Goal: Task Accomplishment & Management: Manage account settings

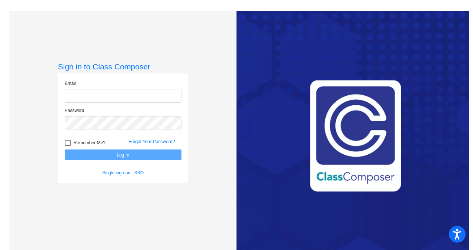
type input "[EMAIL_ADDRESS][DOMAIN_NAME]"
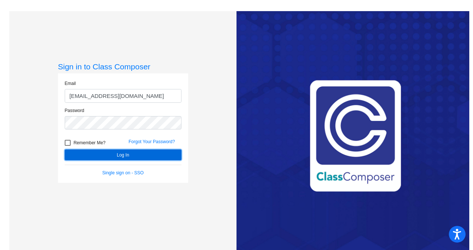
click at [115, 152] on button "Log In" at bounding box center [123, 155] width 117 height 11
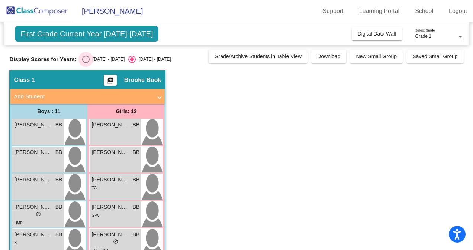
click at [82, 60] on div "Select an option" at bounding box center [85, 59] width 7 height 7
click at [85, 63] on input "[DATE] - [DATE]" at bounding box center [85, 63] width 0 height 0
radio input "true"
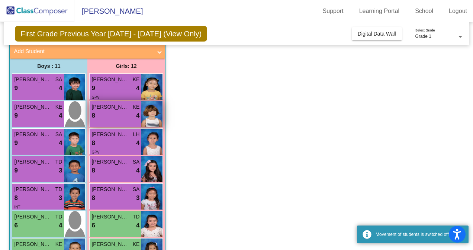
scroll to position [210, 0]
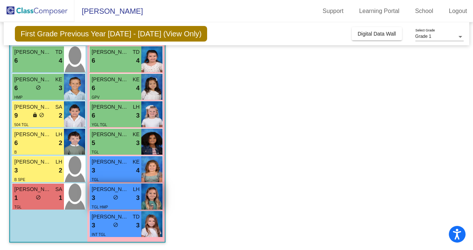
click at [111, 200] on div "3 lock do_not_disturb_alt 3" at bounding box center [115, 199] width 48 height 10
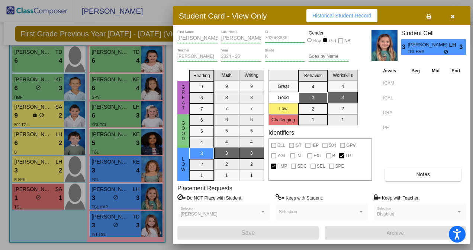
drag, startPoint x: 439, startPoint y: 46, endPoint x: 406, endPoint y: 46, distance: 33.4
click at [406, 46] on div "3 [PERSON_NAME] LH TGL HMP 3" at bounding box center [433, 47] width 65 height 16
copy div "[PERSON_NAME]"
click at [371, 111] on div "Great Good Low Challenging Behavior 4 3 2 1 Workskills 4 3 2 1" at bounding box center [320, 96] width 104 height 59
click at [152, 10] on div at bounding box center [236, 125] width 473 height 250
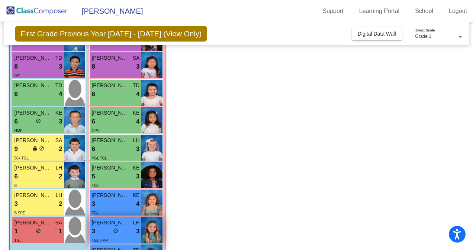
scroll to position [176, 0]
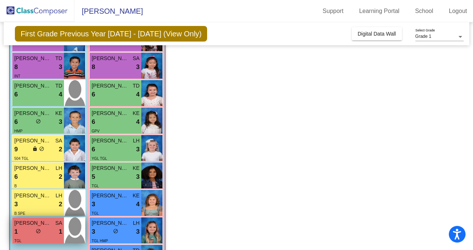
click at [32, 231] on div "1 lock do_not_disturb_alt 1" at bounding box center [38, 232] width 48 height 10
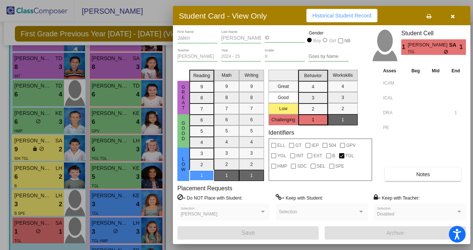
click at [436, 173] on button "Notes" at bounding box center [422, 174] width 76 height 13
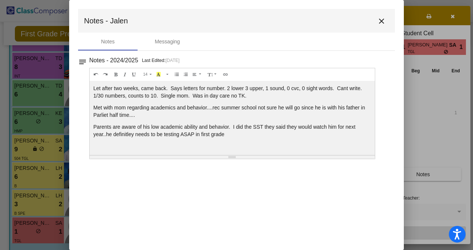
click at [382, 21] on mat-icon "close" at bounding box center [381, 21] width 9 height 9
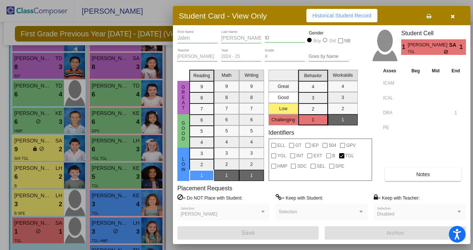
click at [96, 176] on div at bounding box center [236, 125] width 473 height 250
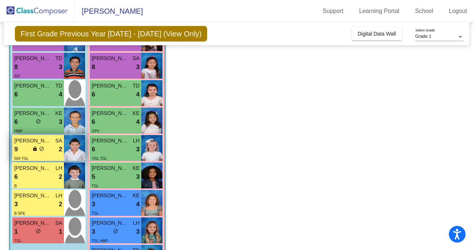
click at [51, 145] on div "9 lock do_not_disturb_alt 2" at bounding box center [38, 150] width 48 height 10
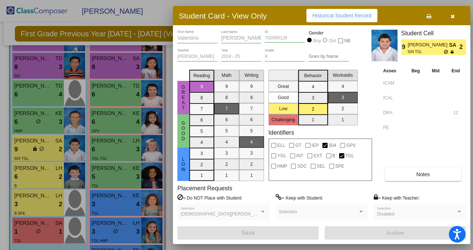
click at [430, 178] on button "Notes" at bounding box center [422, 174] width 76 height 13
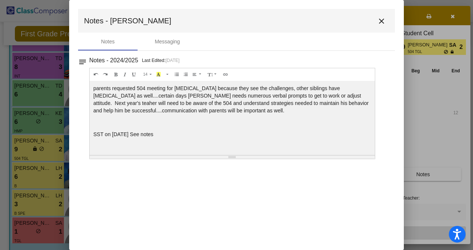
click at [379, 20] on mat-icon "close" at bounding box center [381, 21] width 9 height 9
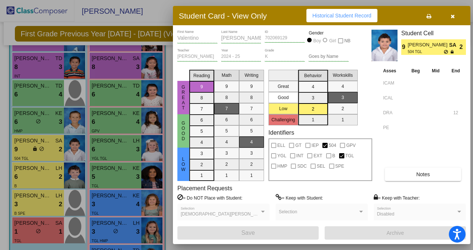
click at [38, 115] on div at bounding box center [236, 125] width 473 height 250
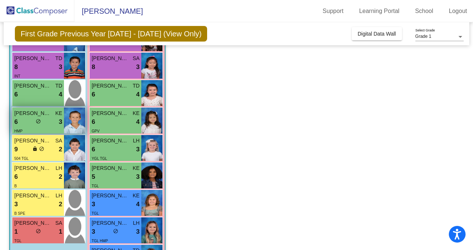
click at [44, 117] on span "[PERSON_NAME]" at bounding box center [32, 114] width 37 height 8
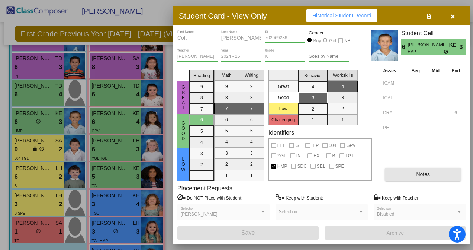
click at [426, 173] on span "Notes" at bounding box center [423, 175] width 14 height 6
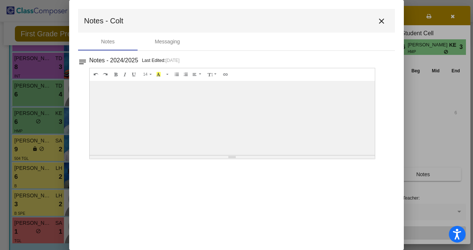
click at [382, 21] on mat-icon "close" at bounding box center [381, 21] width 9 height 9
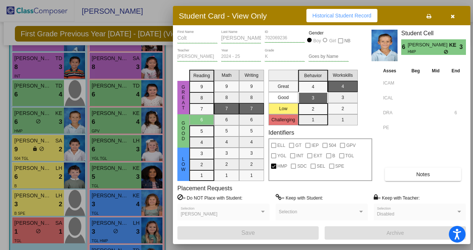
click at [119, 106] on div at bounding box center [236, 125] width 473 height 250
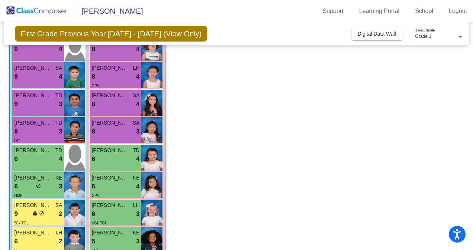
scroll to position [111, 0]
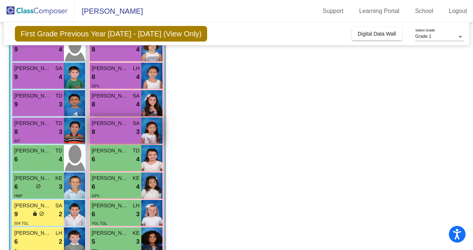
click at [125, 137] on div "[PERSON_NAME] SA 8 lock do_not_disturb_alt 3" at bounding box center [116, 131] width 52 height 26
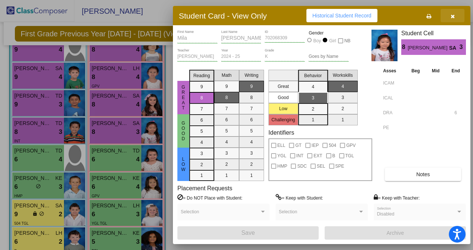
click at [452, 14] on icon "button" at bounding box center [452, 16] width 4 height 5
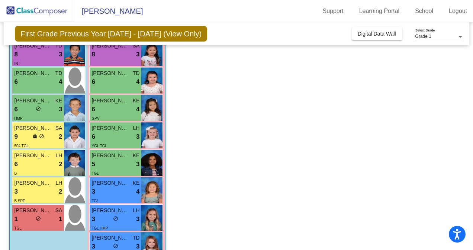
scroll to position [189, 0]
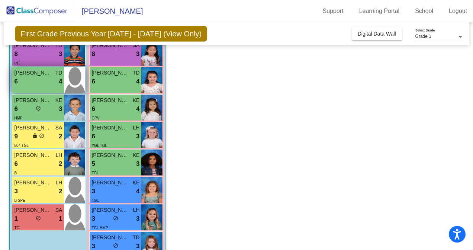
click at [39, 75] on span "[PERSON_NAME]" at bounding box center [32, 73] width 37 height 8
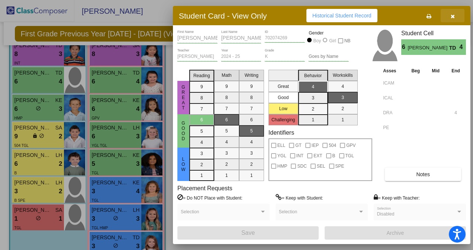
click at [453, 15] on icon "button" at bounding box center [452, 16] width 4 height 5
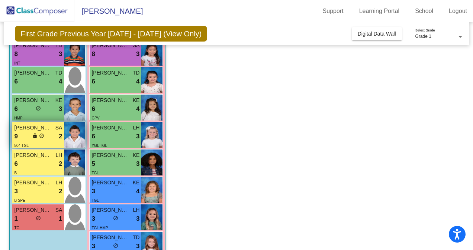
click at [74, 136] on img at bounding box center [74, 135] width 21 height 26
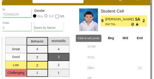
scroll to position [0, 0]
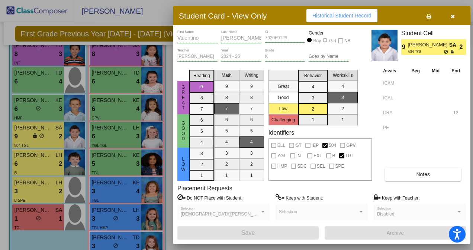
click at [53, 100] on div at bounding box center [236, 125] width 473 height 250
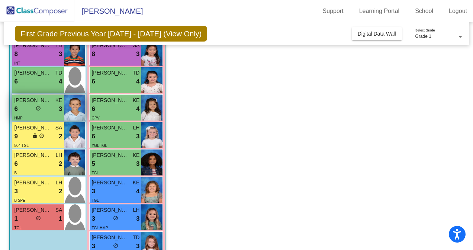
click at [65, 103] on img at bounding box center [74, 108] width 21 height 26
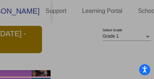
scroll to position [0, 140]
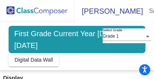
click at [58, 36] on span "First Grade Current Year [DATE]-[DATE]" at bounding box center [77, 39] width 136 height 27
click at [68, 15] on img at bounding box center [37, 11] width 74 height 22
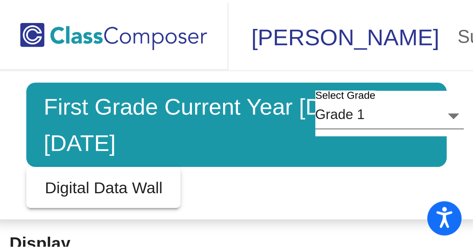
scroll to position [0, 0]
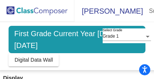
click at [68, 15] on img at bounding box center [37, 11] width 74 height 22
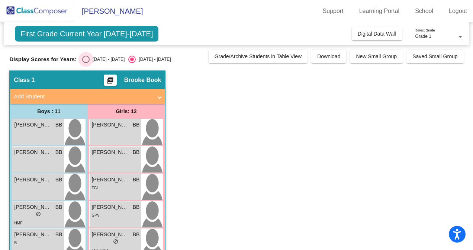
click at [90, 59] on div "[DATE] - [DATE]" at bounding box center [107, 59] width 35 height 7
click at [85, 63] on input "[DATE] - [DATE]" at bounding box center [85, 63] width 0 height 0
radio input "true"
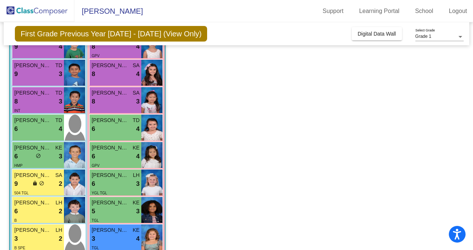
scroll to position [139, 0]
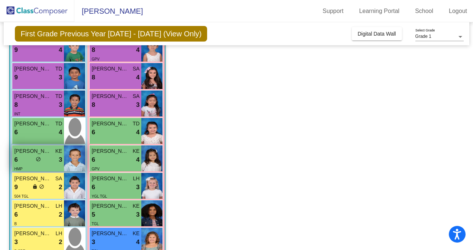
click at [45, 155] on div "6 lock do_not_disturb_alt 3" at bounding box center [38, 160] width 48 height 10
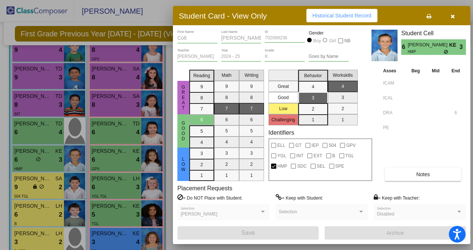
click at [366, 94] on div "Great Good Low Challenging Behavior 4 3 2 1 Workskills 4 3 2 1" at bounding box center [320, 96] width 104 height 59
click at [450, 15] on icon "button" at bounding box center [452, 16] width 4 height 5
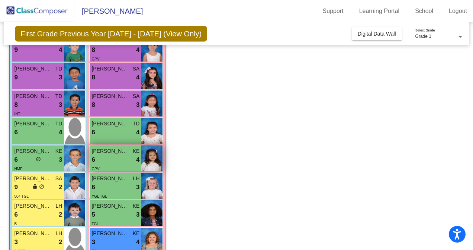
click at [134, 162] on div "6 lock do_not_disturb_alt 4" at bounding box center [115, 160] width 48 height 10
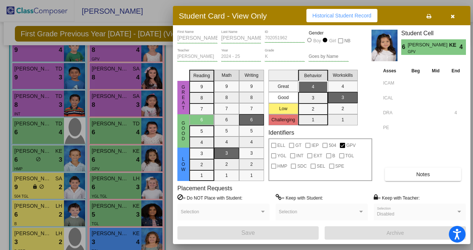
click at [452, 14] on icon "button" at bounding box center [452, 16] width 4 height 5
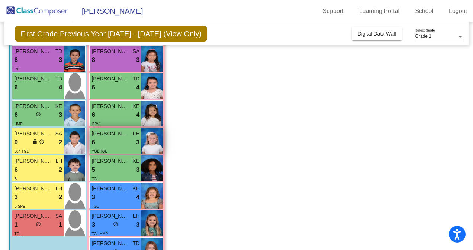
scroll to position [184, 0]
click at [116, 148] on div "YGL TGL" at bounding box center [115, 151] width 48 height 8
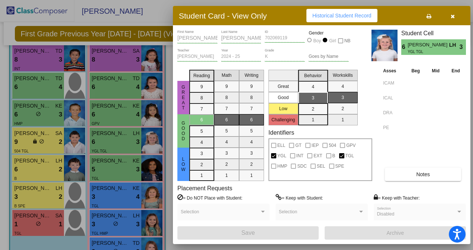
click at [452, 16] on icon "button" at bounding box center [452, 16] width 4 height 5
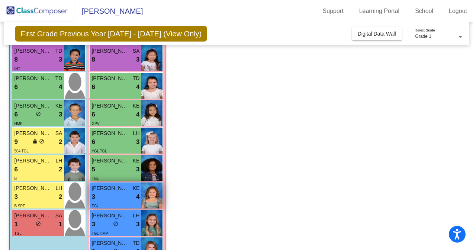
click at [126, 196] on div "3 lock do_not_disturb_alt 4" at bounding box center [115, 197] width 48 height 10
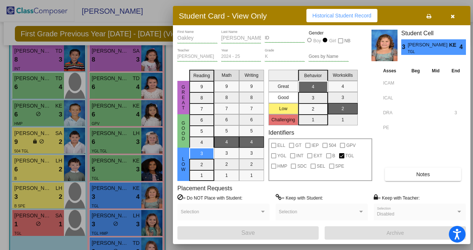
click at [398, 174] on button "Notes" at bounding box center [422, 174] width 76 height 13
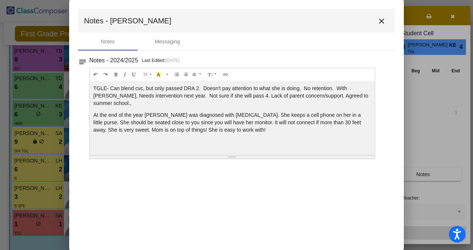
click at [381, 19] on mat-icon "close" at bounding box center [381, 21] width 9 height 9
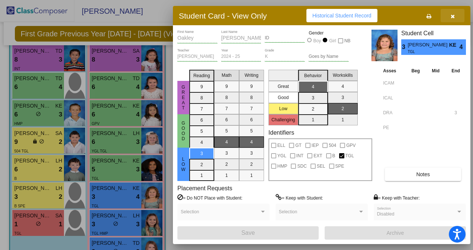
click at [452, 12] on button "button" at bounding box center [452, 15] width 24 height 13
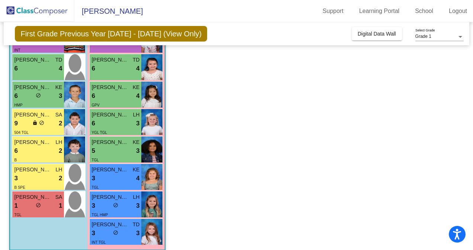
scroll to position [210, 0]
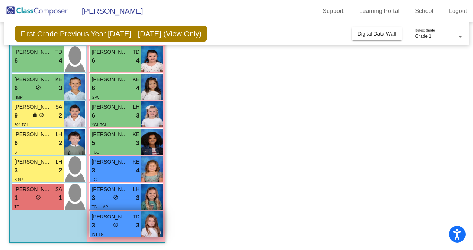
click at [121, 226] on div "3 lock do_not_disturb_alt 3" at bounding box center [115, 226] width 48 height 10
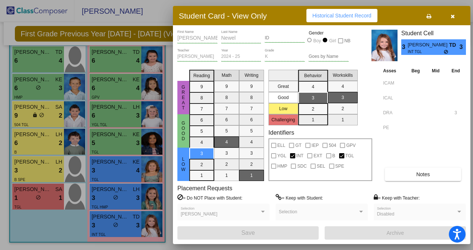
click at [424, 177] on span "Notes" at bounding box center [423, 175] width 14 height 6
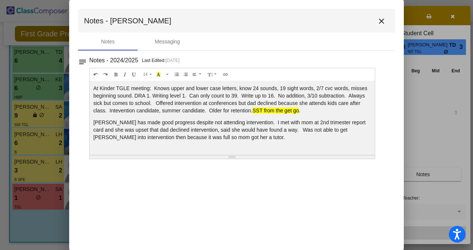
click at [381, 20] on mat-icon "close" at bounding box center [381, 21] width 9 height 9
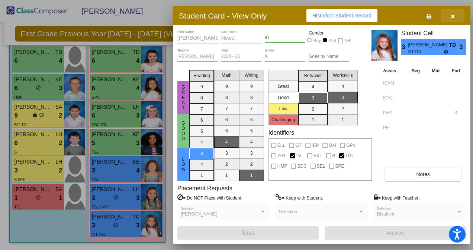
click at [451, 14] on icon "button" at bounding box center [452, 16] width 4 height 5
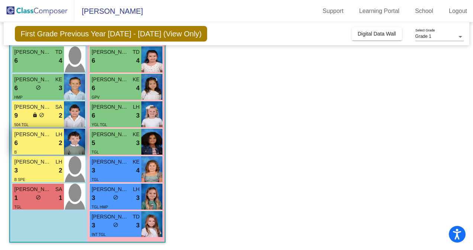
click at [49, 139] on div "6 lock do_not_disturb_alt 2" at bounding box center [38, 144] width 48 height 10
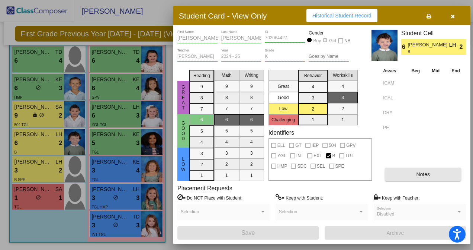
click at [446, 172] on button "Notes" at bounding box center [422, 174] width 76 height 13
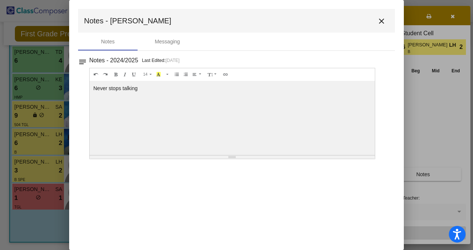
drag, startPoint x: 381, startPoint y: 22, endPoint x: 105, endPoint y: 95, distance: 285.6
click at [105, 95] on div "Never stops talking" at bounding box center [232, 118] width 285 height 74
click at [383, 21] on mat-icon "close" at bounding box center [381, 21] width 9 height 9
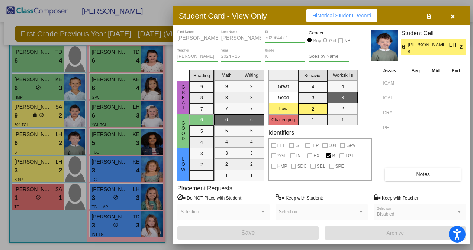
click at [452, 14] on icon "button" at bounding box center [452, 16] width 4 height 5
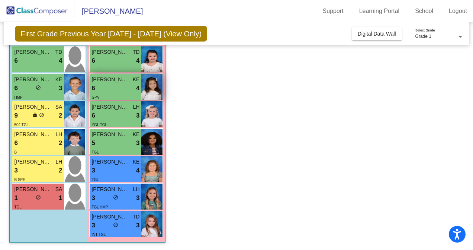
scroll to position [116, 0]
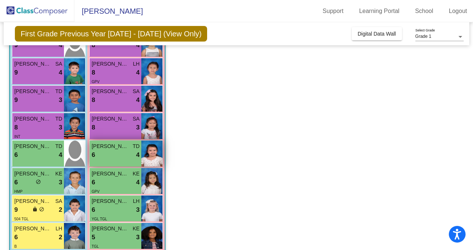
click at [120, 160] on div "[PERSON_NAME] TD 6 lock do_not_disturb_alt 4" at bounding box center [116, 154] width 52 height 26
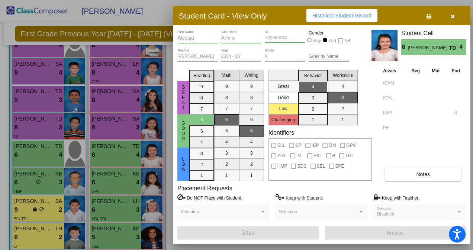
click at [453, 13] on span "button" at bounding box center [452, 16] width 4 height 6
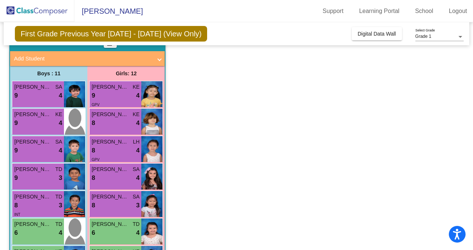
scroll to position [38, 0]
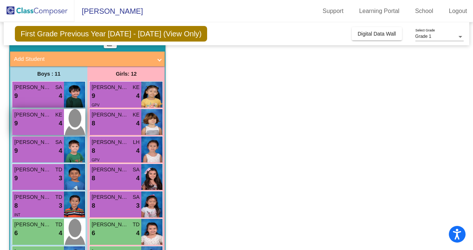
click at [42, 117] on span "[PERSON_NAME]" at bounding box center [32, 115] width 37 height 8
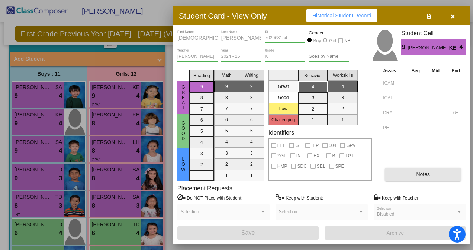
click at [429, 171] on button "Notes" at bounding box center [422, 174] width 76 height 13
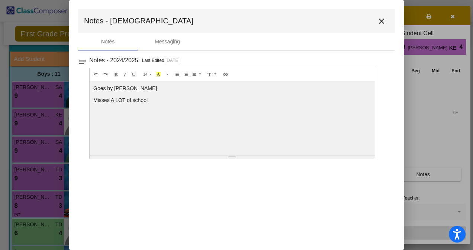
click at [379, 22] on mat-icon "close" at bounding box center [381, 21] width 9 height 9
